Goal: Check status

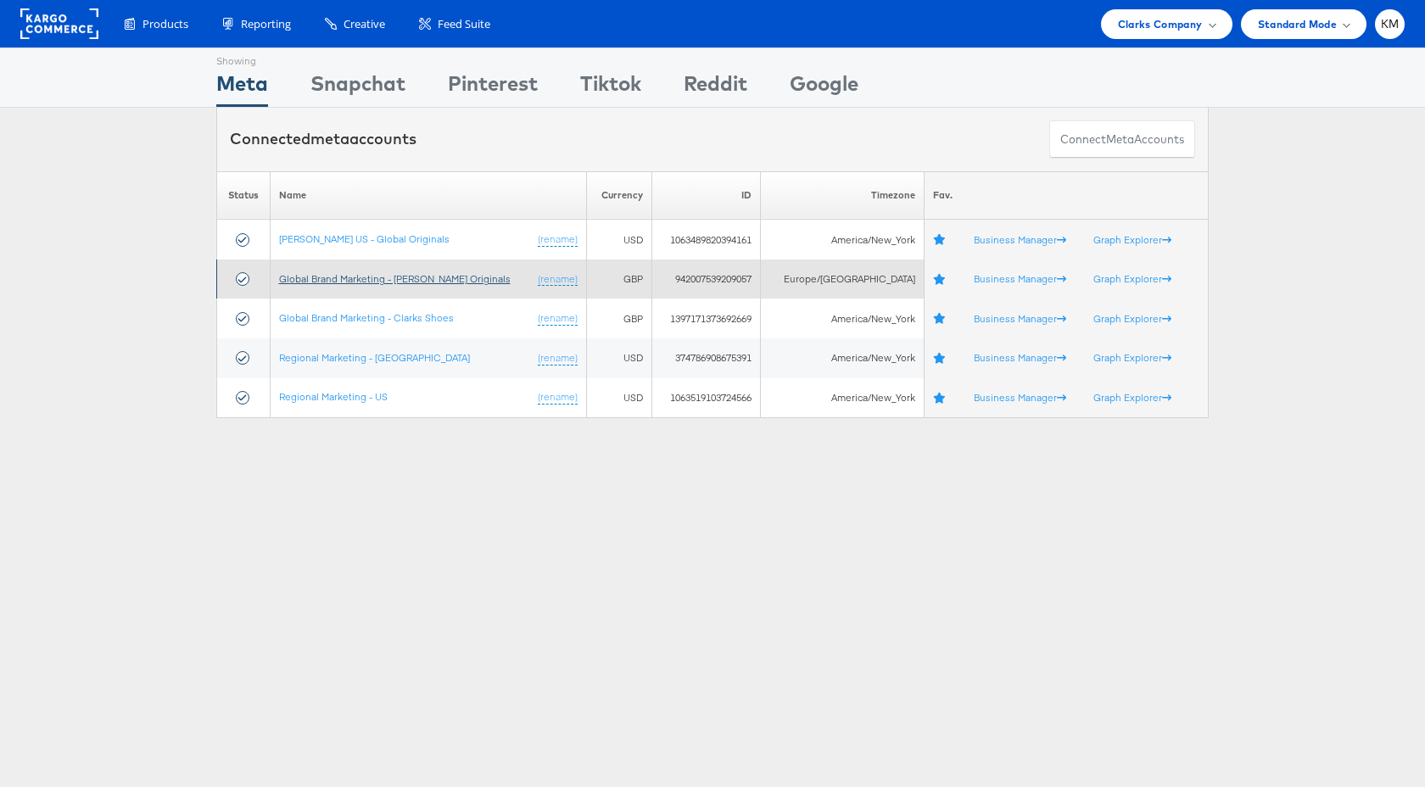
click at [411, 281] on link "Global Brand Marketing - [PERSON_NAME] Originals" at bounding box center [395, 278] width 232 height 13
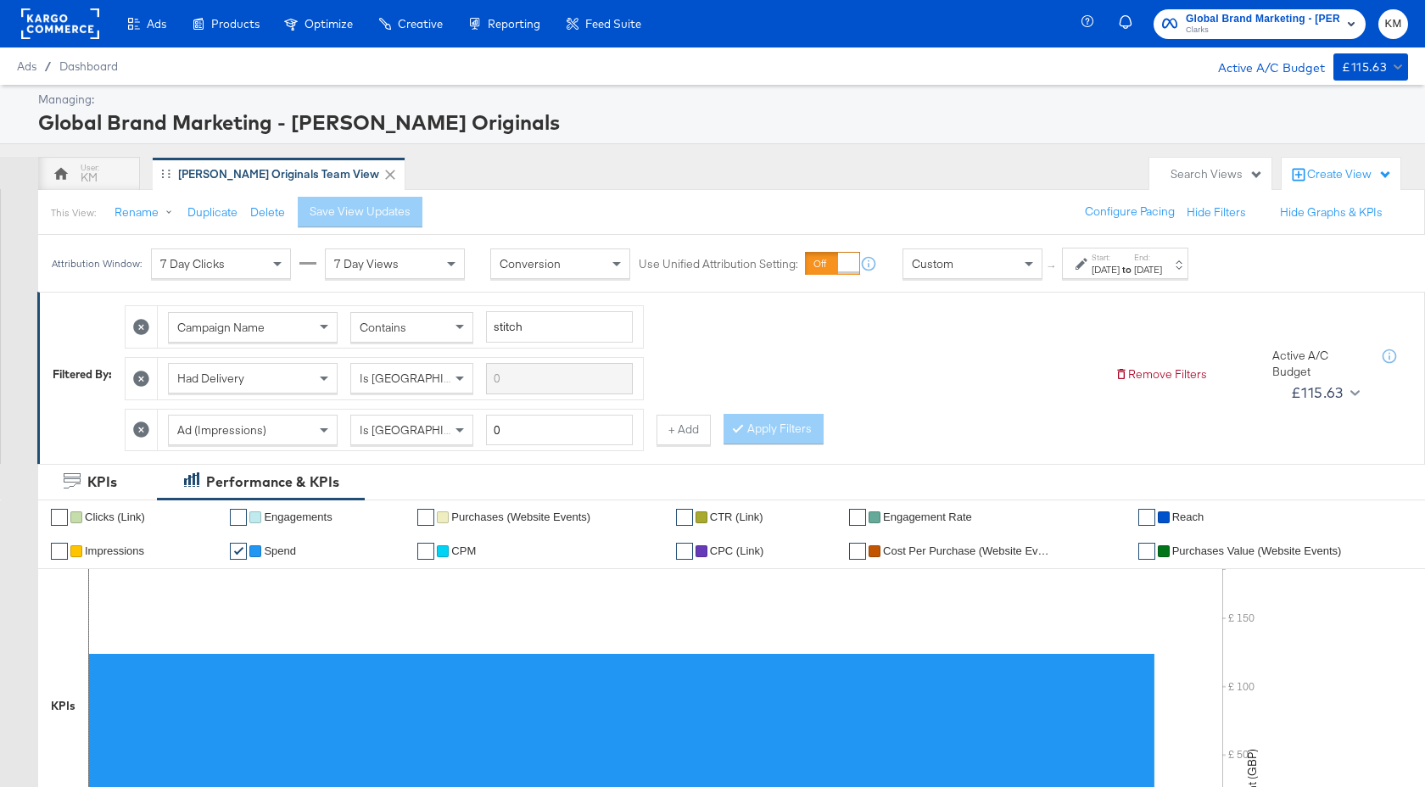
click at [1119, 260] on label "Start:" at bounding box center [1105, 257] width 28 height 11
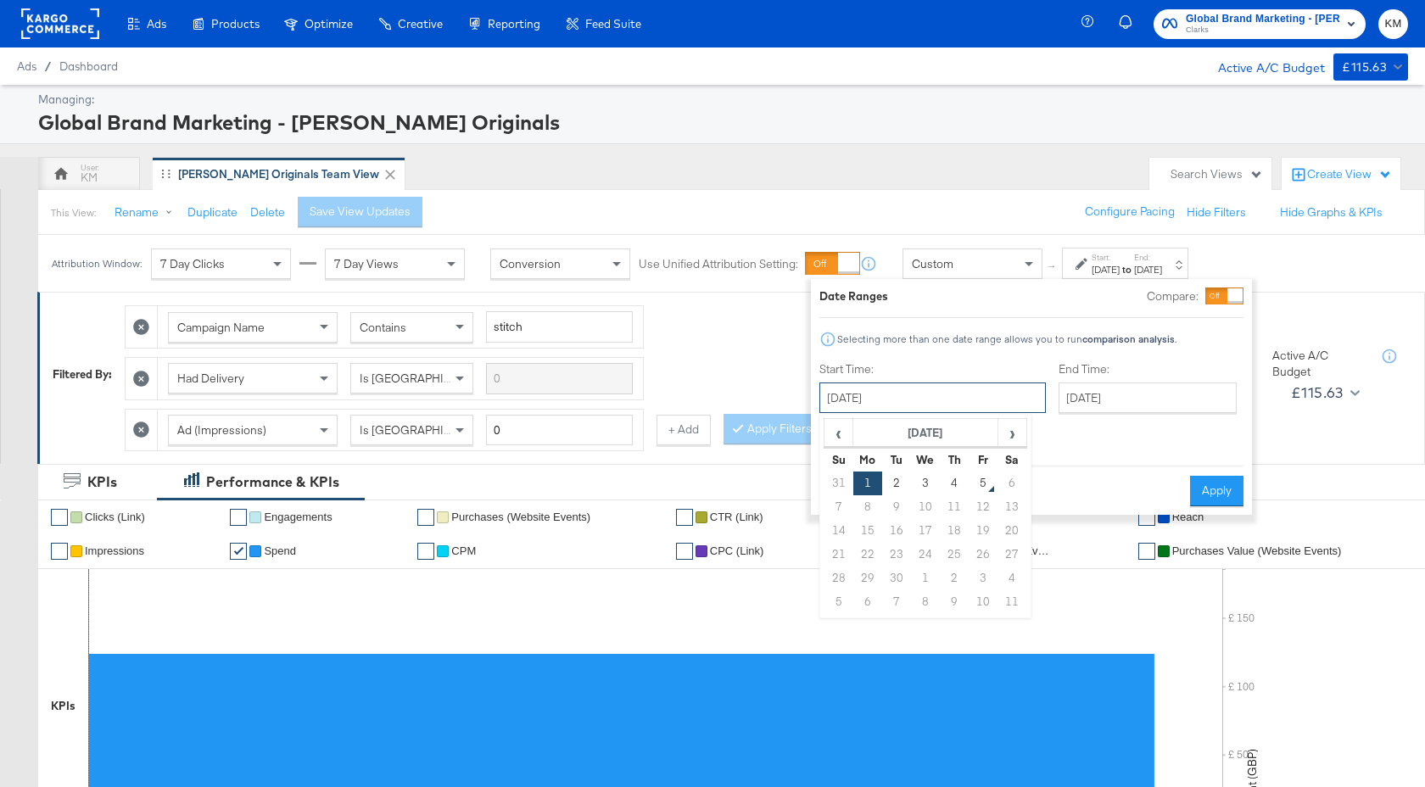
click at [952, 407] on input "[DATE]" at bounding box center [932, 397] width 226 height 31
click at [949, 478] on td "4" at bounding box center [954, 484] width 29 height 24
type input "[DATE]"
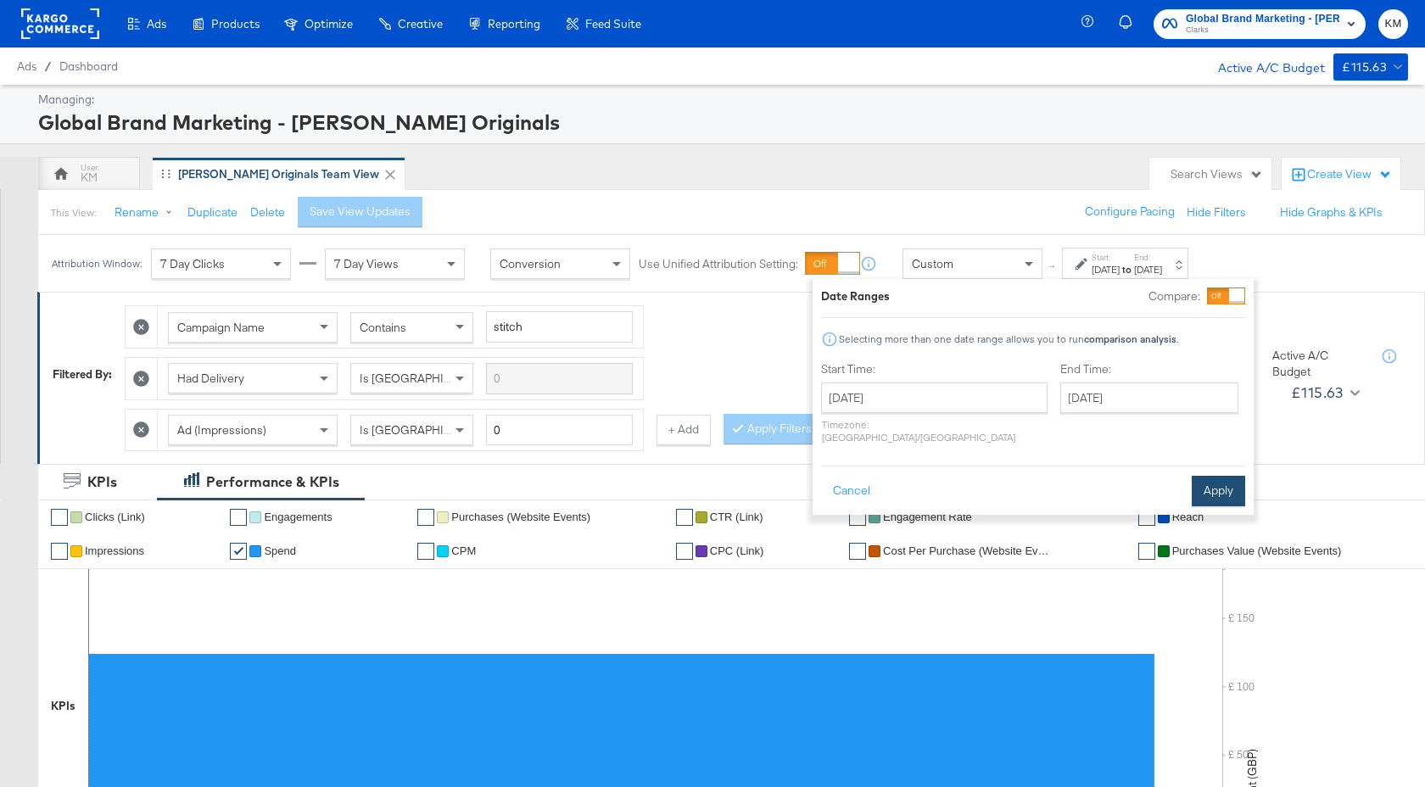
click at [1210, 476] on button "Apply" at bounding box center [1217, 491] width 53 height 31
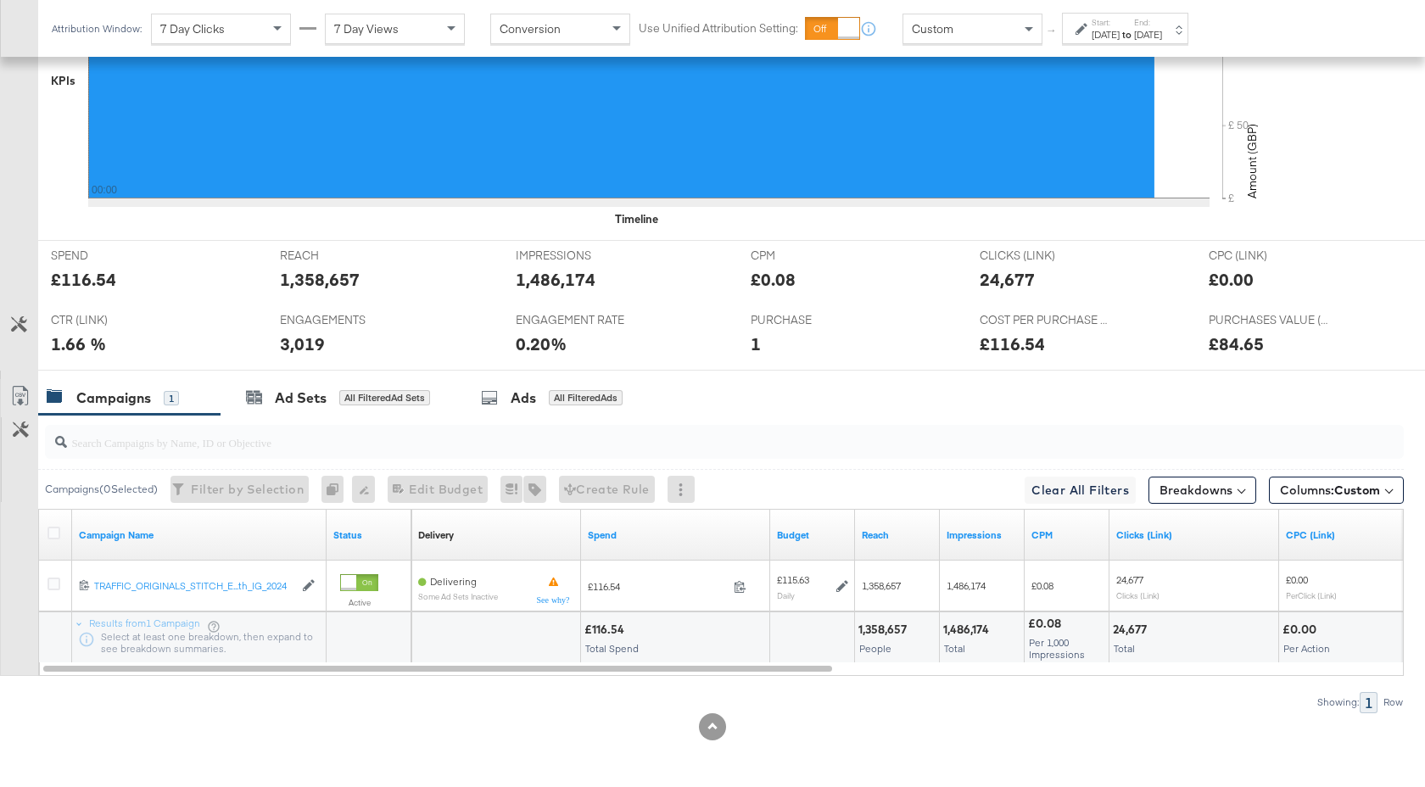
scroll to position [625, 0]
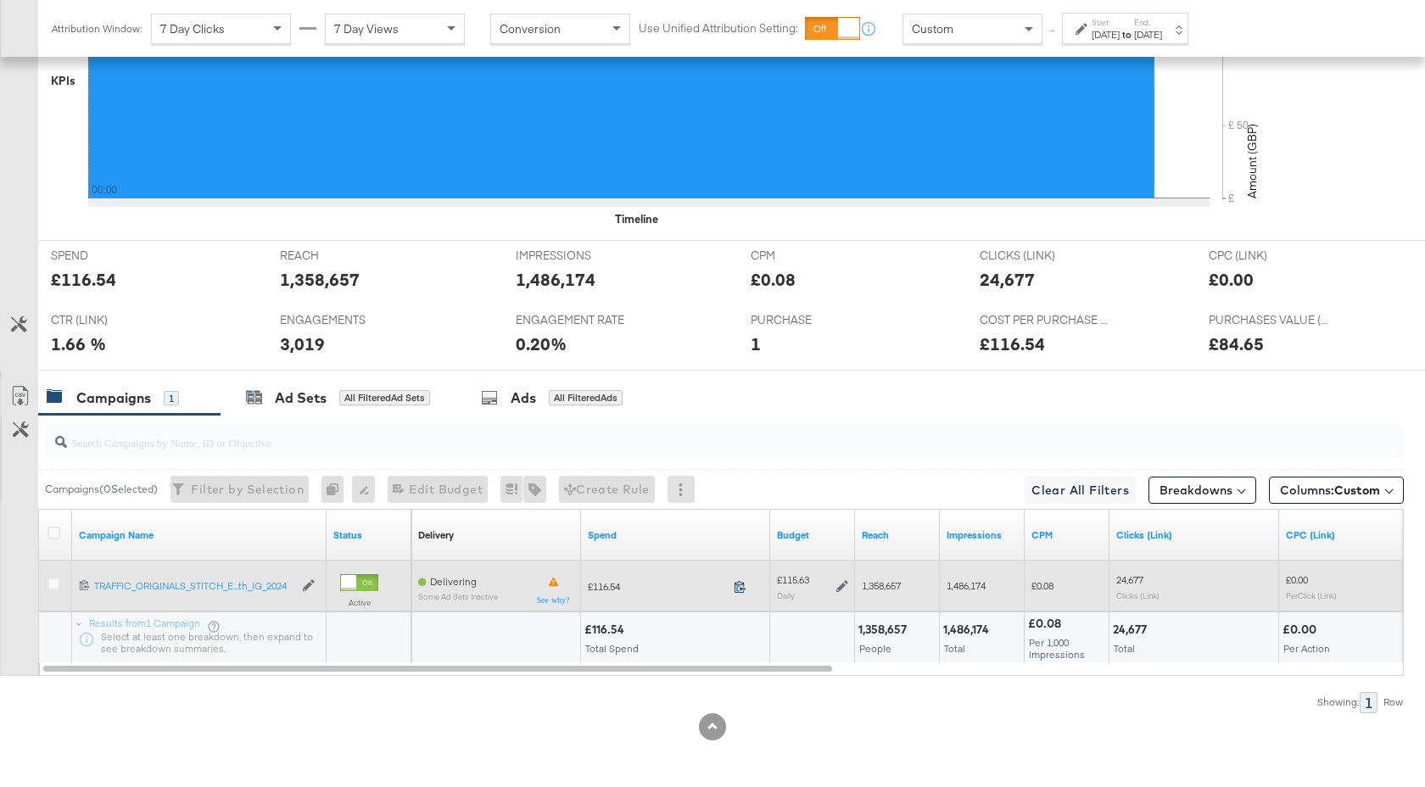
click at [736, 590] on icon at bounding box center [740, 586] width 13 height 13
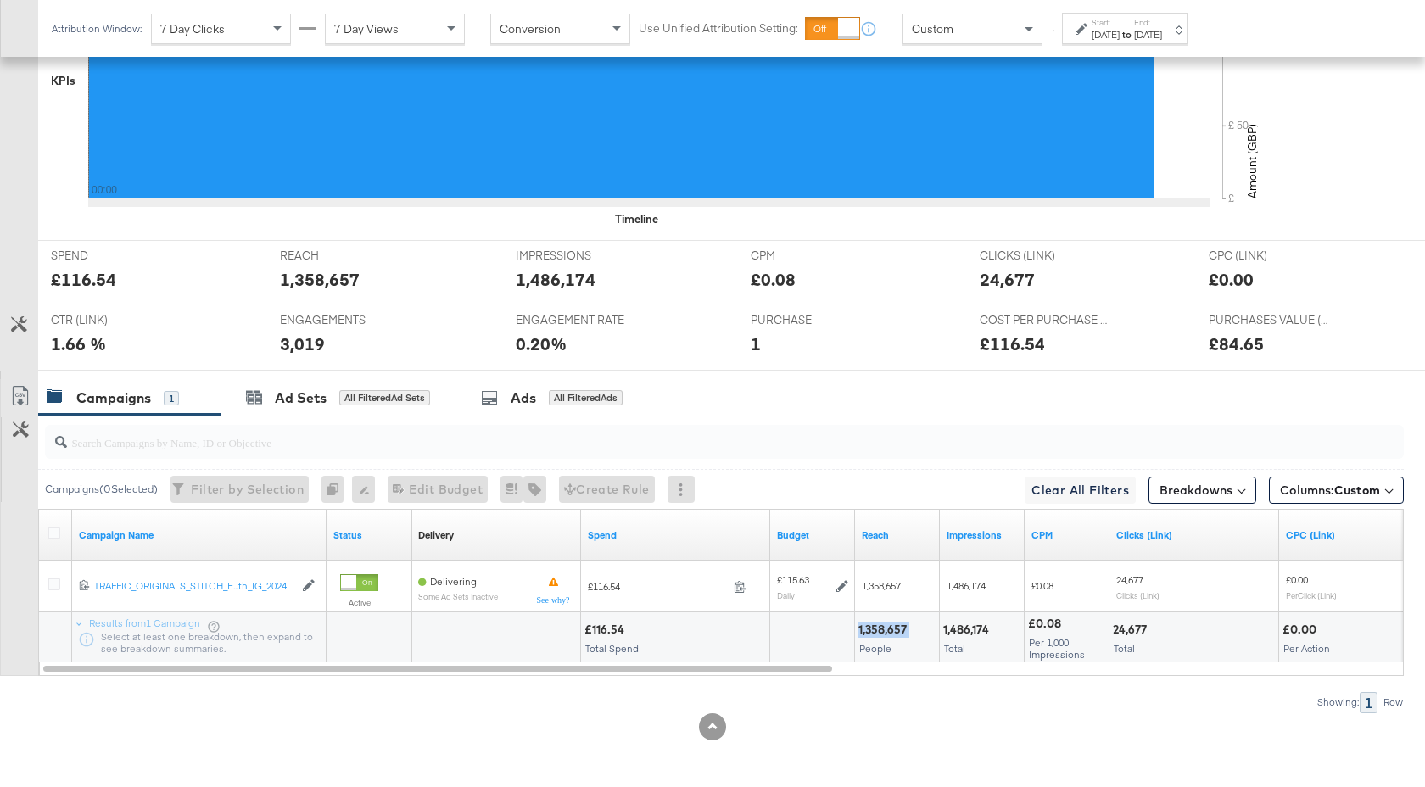
drag, startPoint x: 909, startPoint y: 628, endPoint x: 857, endPoint y: 629, distance: 52.6
click at [857, 629] on div "1,358,657 People" at bounding box center [897, 637] width 84 height 51
copy div "1,358,657"
drag, startPoint x: 990, startPoint y: 630, endPoint x: 944, endPoint y: 632, distance: 45.8
click at [944, 632] on div "1,486,174" at bounding box center [968, 630] width 51 height 16
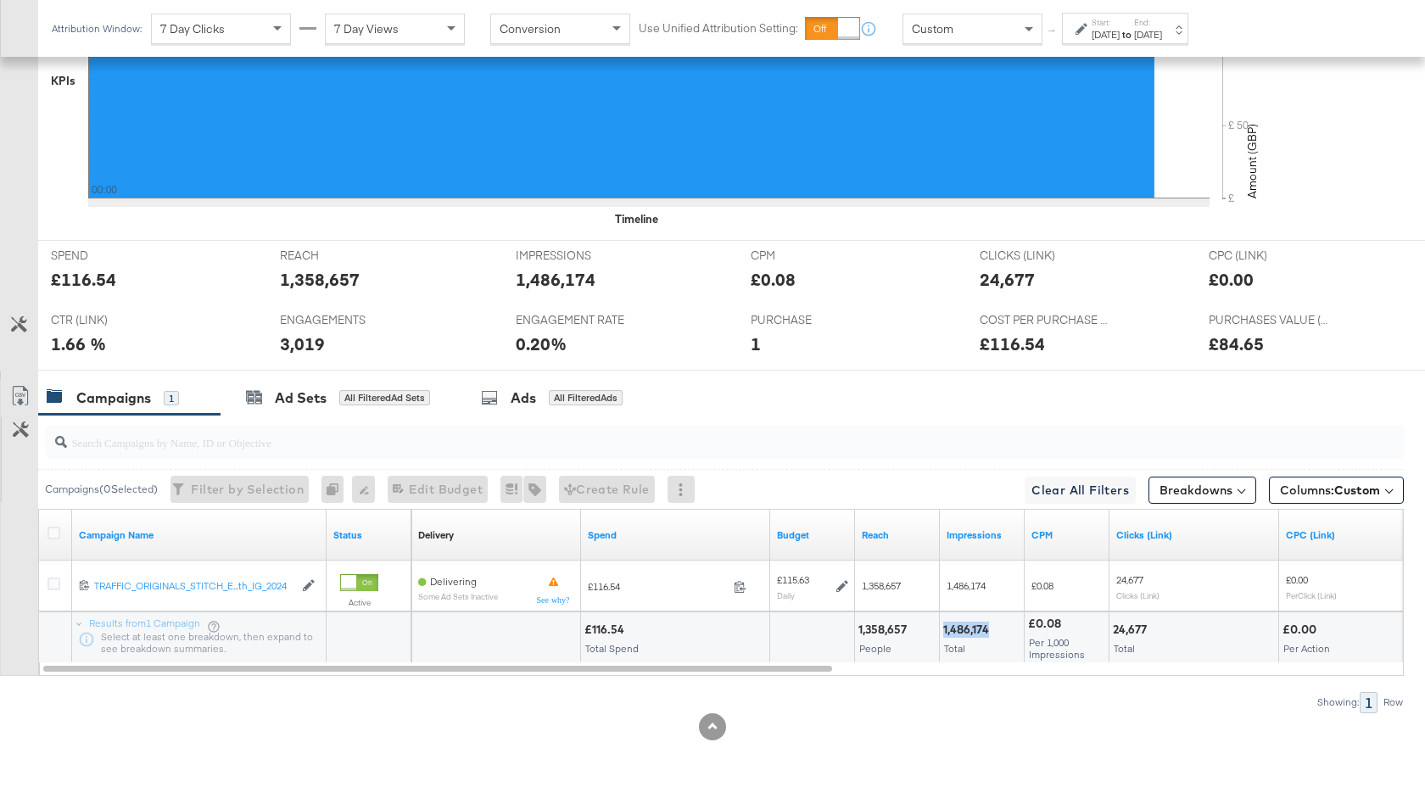
copy div "1,486,174"
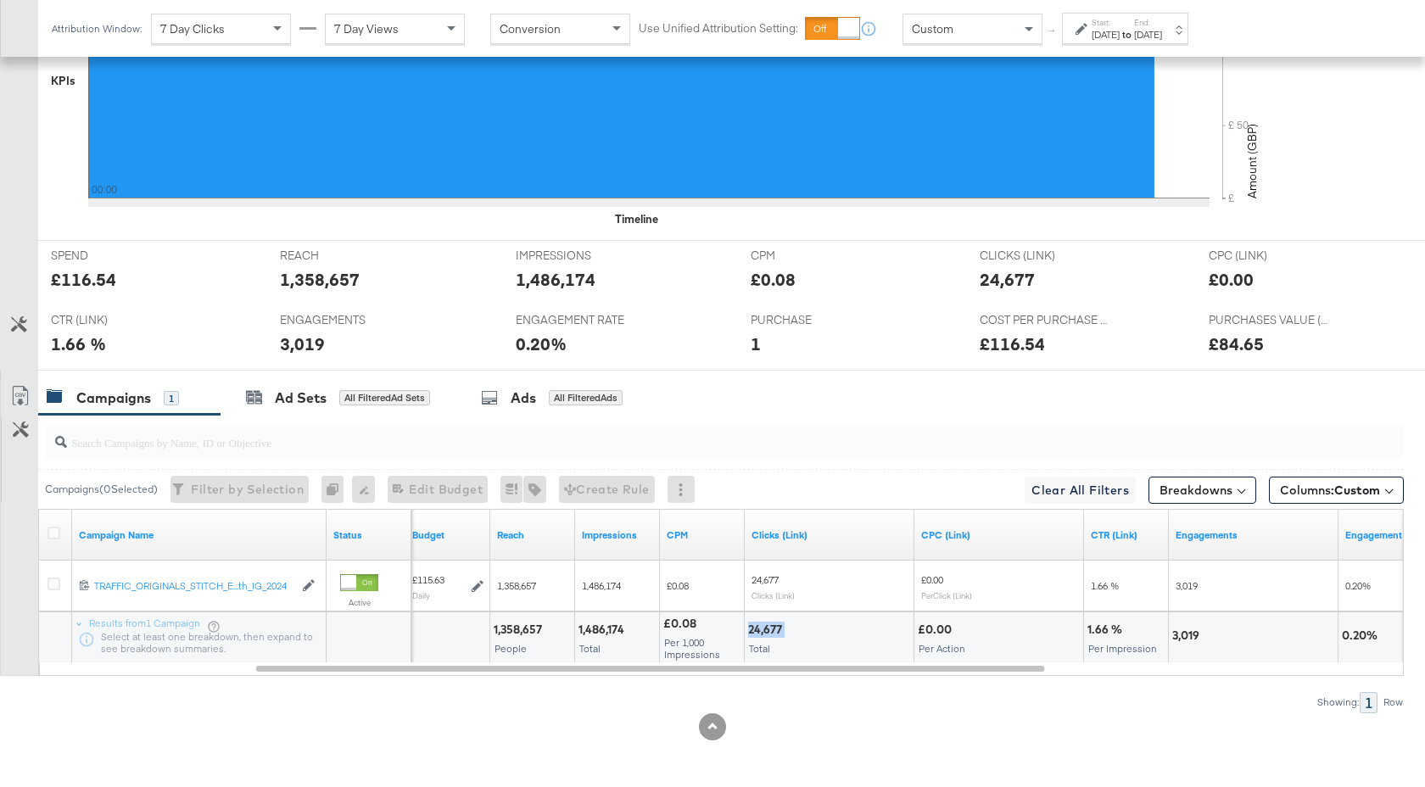
drag, startPoint x: 784, startPoint y: 630, endPoint x: 748, endPoint y: 633, distance: 36.6
click at [748, 633] on div "24,677" at bounding box center [767, 630] width 39 height 16
copy div "24,677"
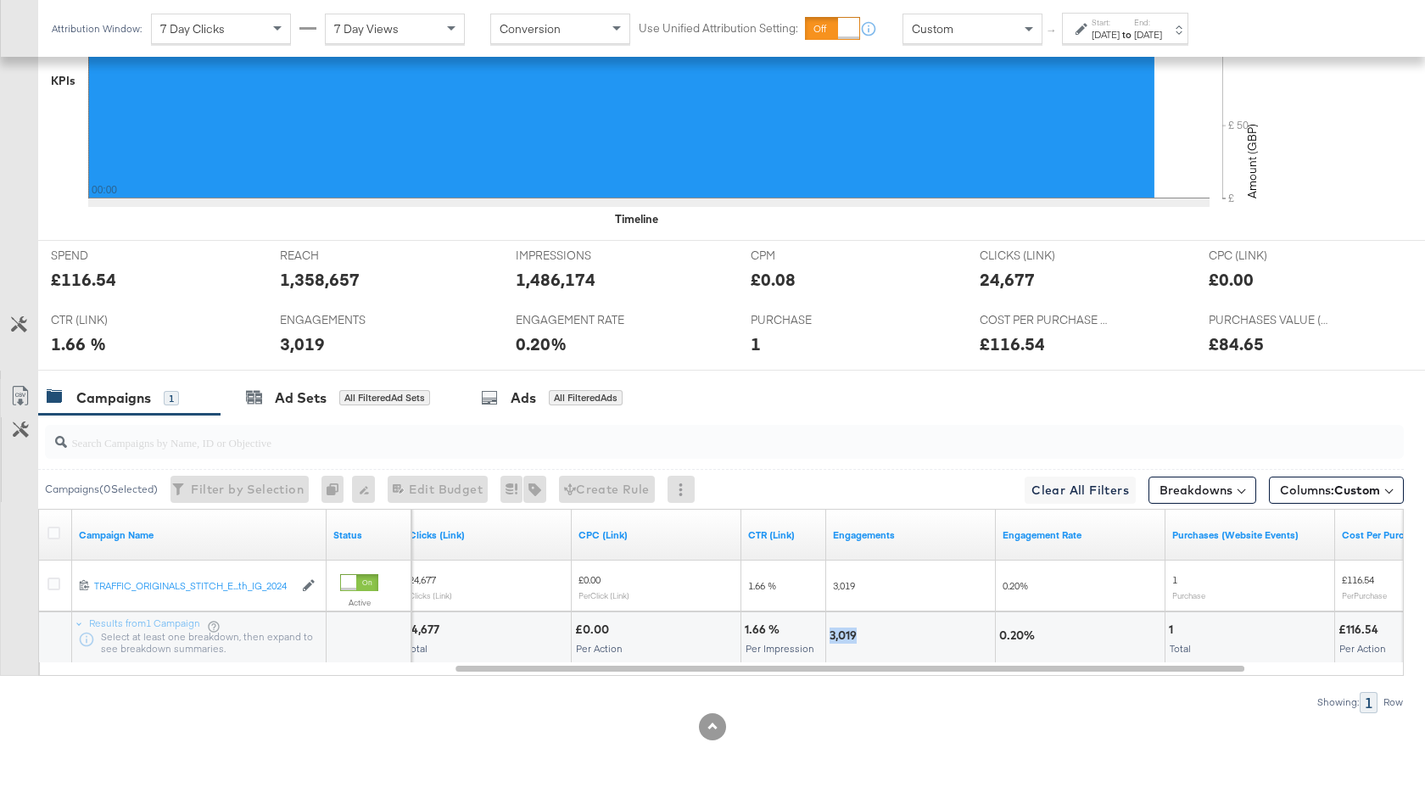
drag, startPoint x: 858, startPoint y: 638, endPoint x: 832, endPoint y: 638, distance: 26.3
click at [832, 638] on div "3,019" at bounding box center [845, 636] width 32 height 16
copy div "3,019"
